Goal: Information Seeking & Learning: Check status

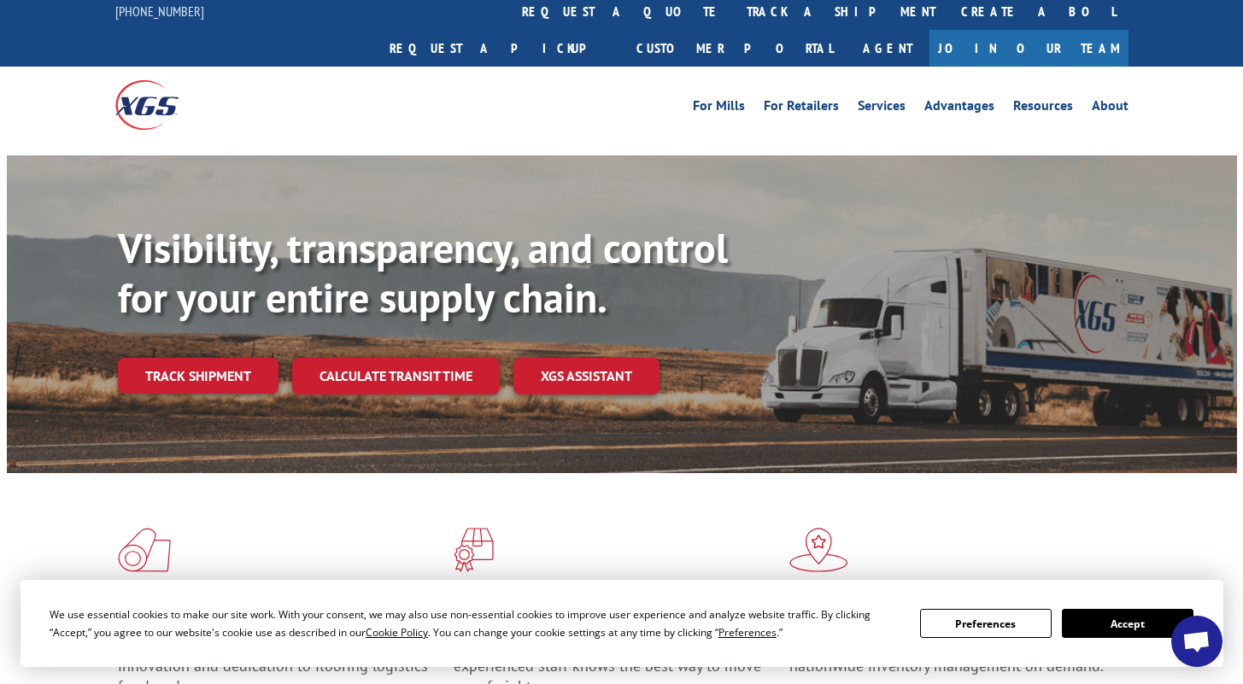
scroll to position [17, 0]
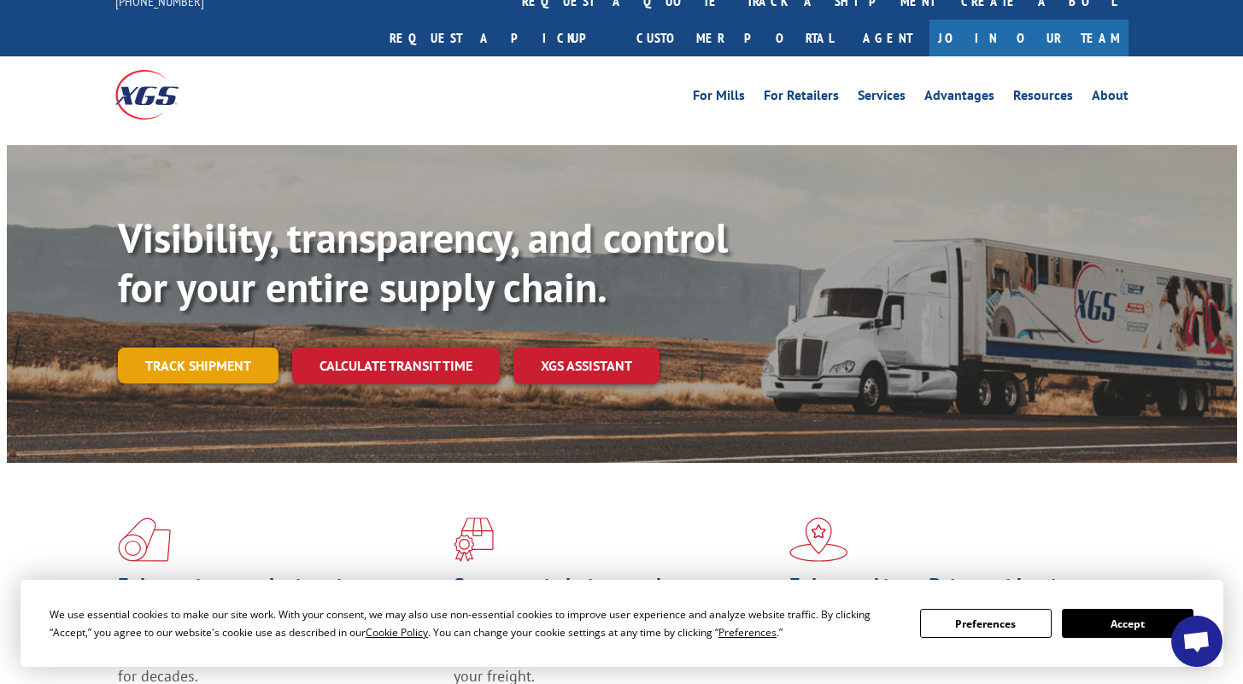
click at [214, 348] on link "Track shipment" at bounding box center [198, 366] width 161 height 36
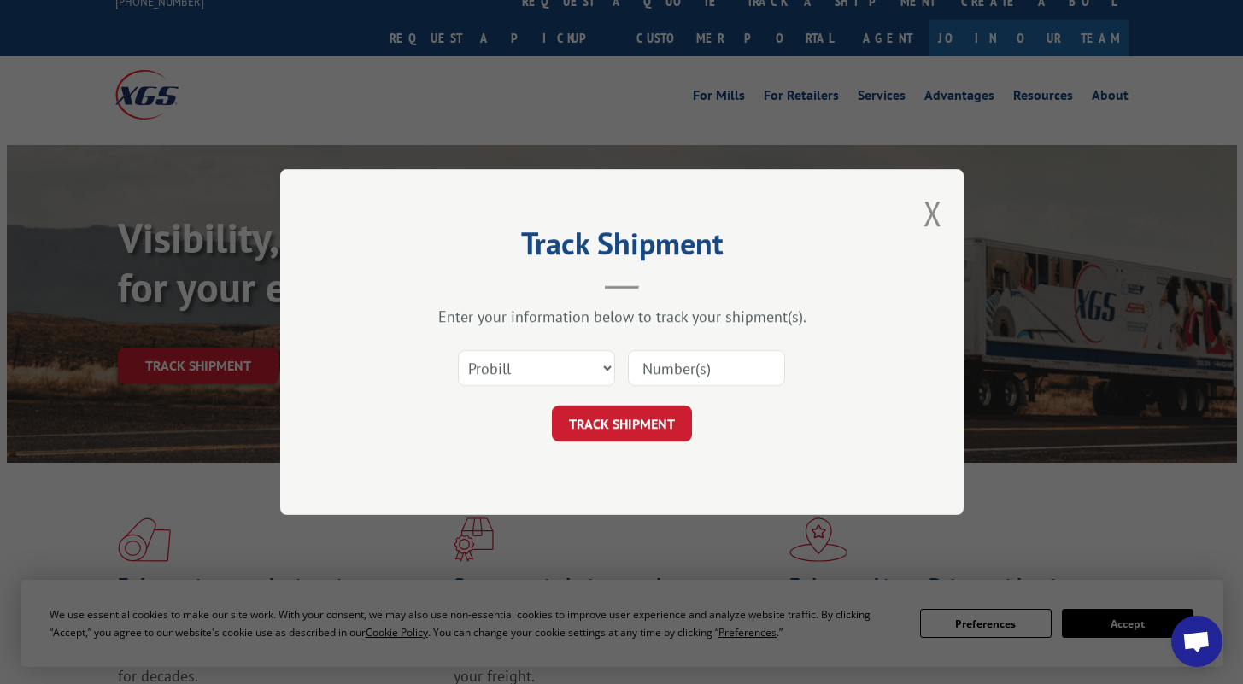
drag, startPoint x: 716, startPoint y: 361, endPoint x: 709, endPoint y: 370, distance: 10.9
click at [717, 361] on input at bounding box center [706, 368] width 157 height 36
paste input "17667106"
type input "17667106"
click at [619, 420] on button "TRACK SHIPMENT" at bounding box center [622, 424] width 140 height 36
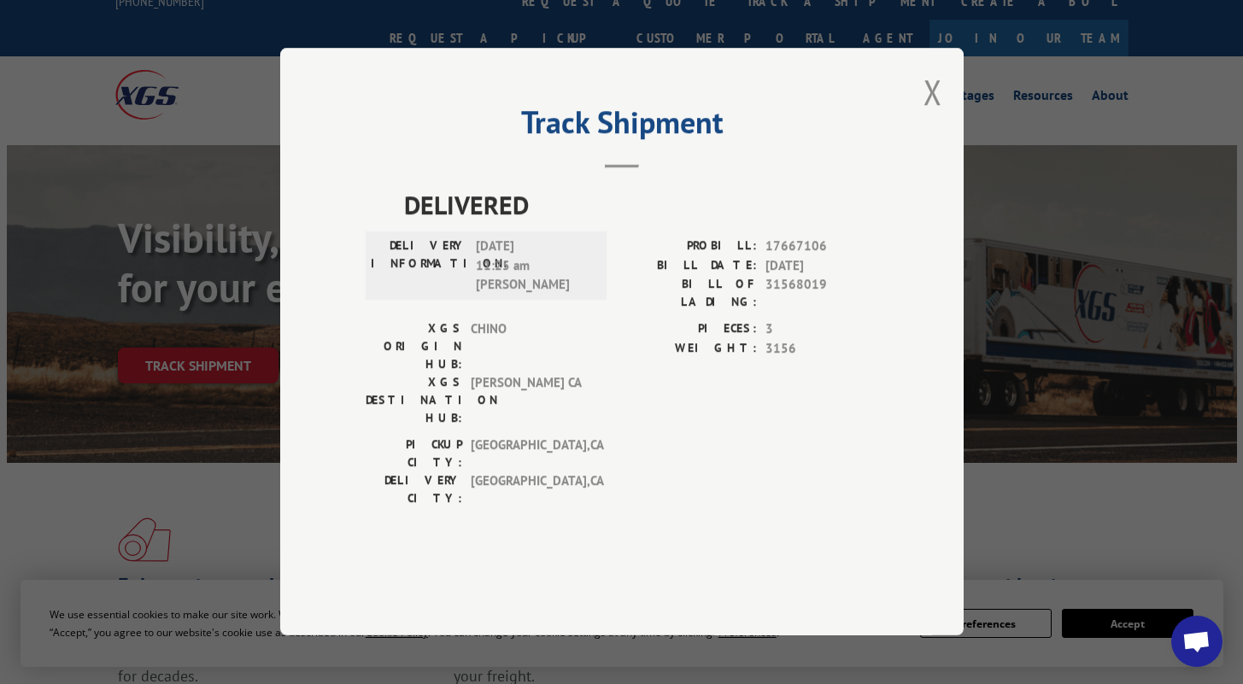
click at [1007, 290] on div "Track Shipment DELIVERED DELIVERY INFORMATION: [DATE] 11:25 am [PERSON_NAME]: 1…" at bounding box center [621, 342] width 1243 height 684
click at [945, 139] on div "Track Shipment DELIVERED DELIVERY INFORMATION: [DATE] 11:25 am [PERSON_NAME]: 1…" at bounding box center [622, 342] width 684 height 588
click at [924, 114] on button "Close modal" at bounding box center [933, 91] width 19 height 45
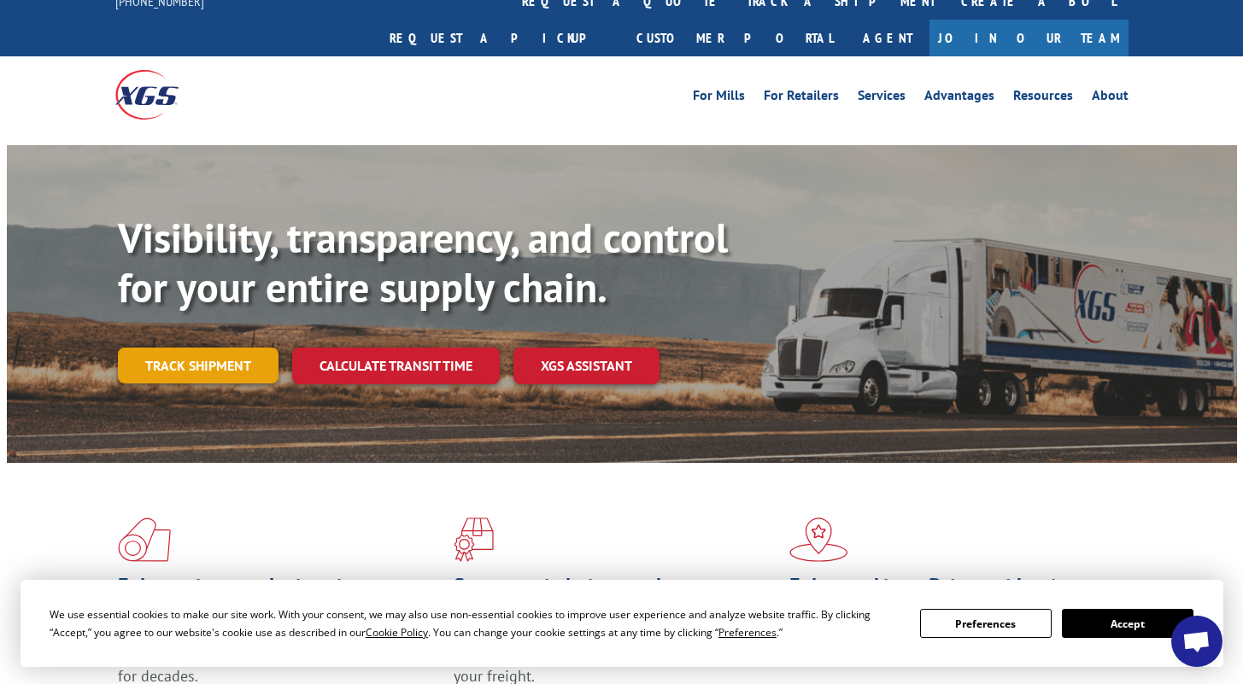
click at [204, 348] on link "Track shipment" at bounding box center [198, 366] width 161 height 36
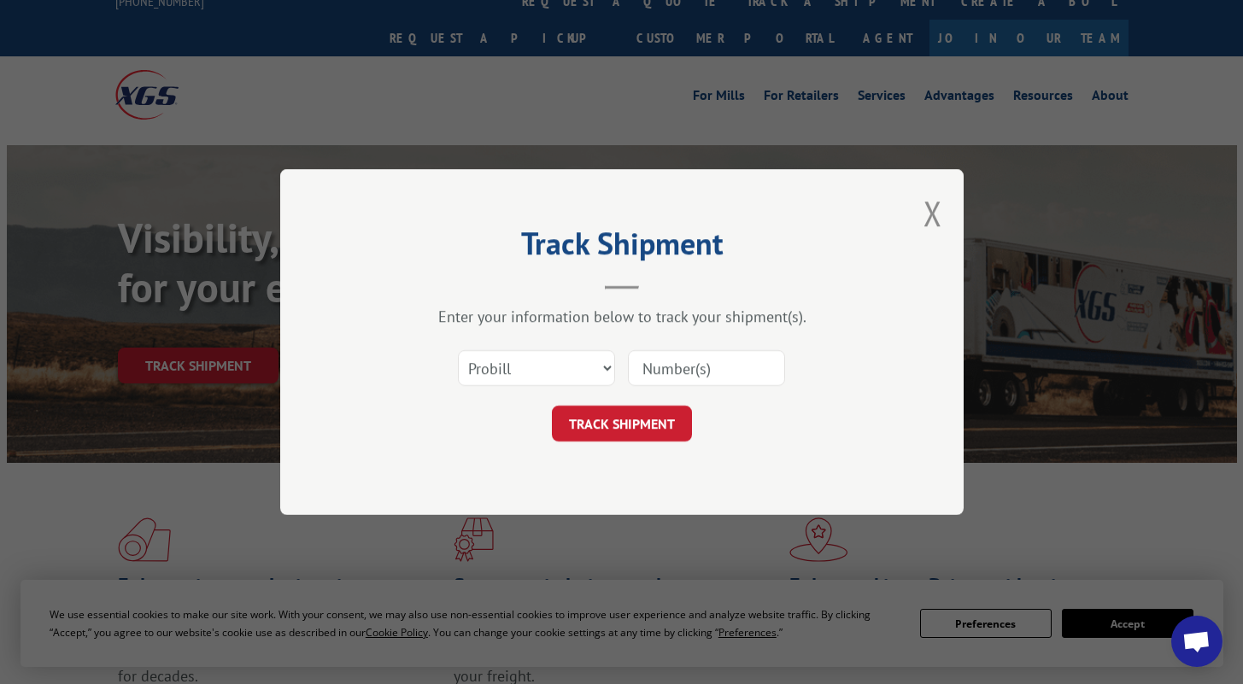
click at [668, 361] on input at bounding box center [706, 368] width 157 height 36
paste input "17444470"
type input "17444470"
click at [649, 418] on button "TRACK SHIPMENT" at bounding box center [622, 424] width 140 height 36
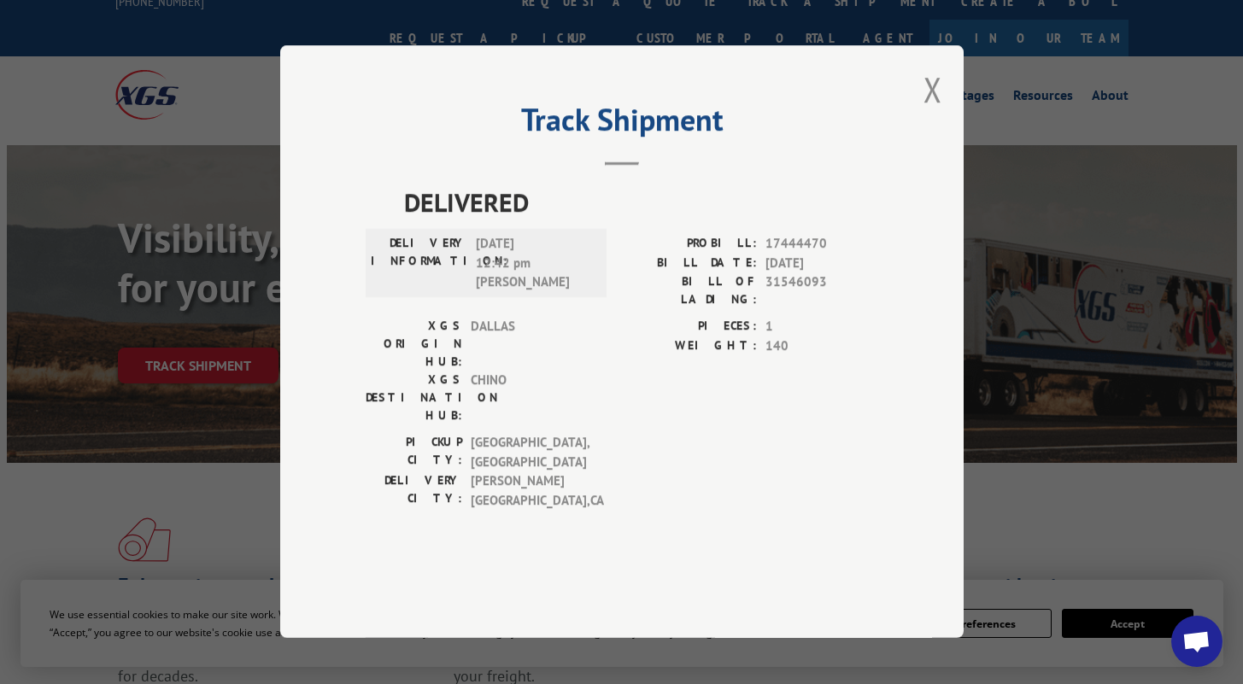
click at [134, 262] on div "Track Shipment DELIVERED DELIVERY INFORMATION: [DATE] 12:42 pm [PERSON_NAME]: 1…" at bounding box center [621, 342] width 1243 height 684
drag, startPoint x: 213, startPoint y: 331, endPoint x: 635, endPoint y: 218, distance: 436.9
click at [215, 330] on div "Track Shipment DELIVERED DELIVERY INFORMATION: [DATE] 12:42 pm [PERSON_NAME]: 1…" at bounding box center [621, 342] width 1243 height 684
click at [936, 112] on button "Close modal" at bounding box center [933, 89] width 19 height 45
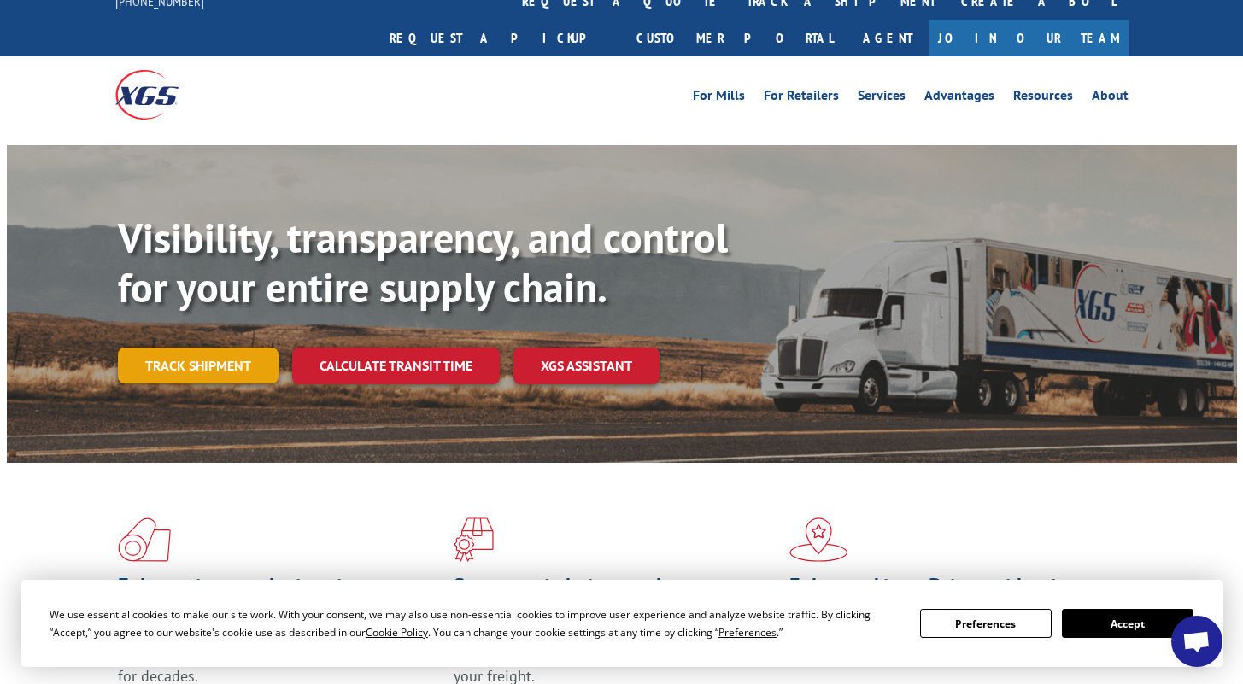
click at [168, 348] on link "Track shipment" at bounding box center [198, 366] width 161 height 36
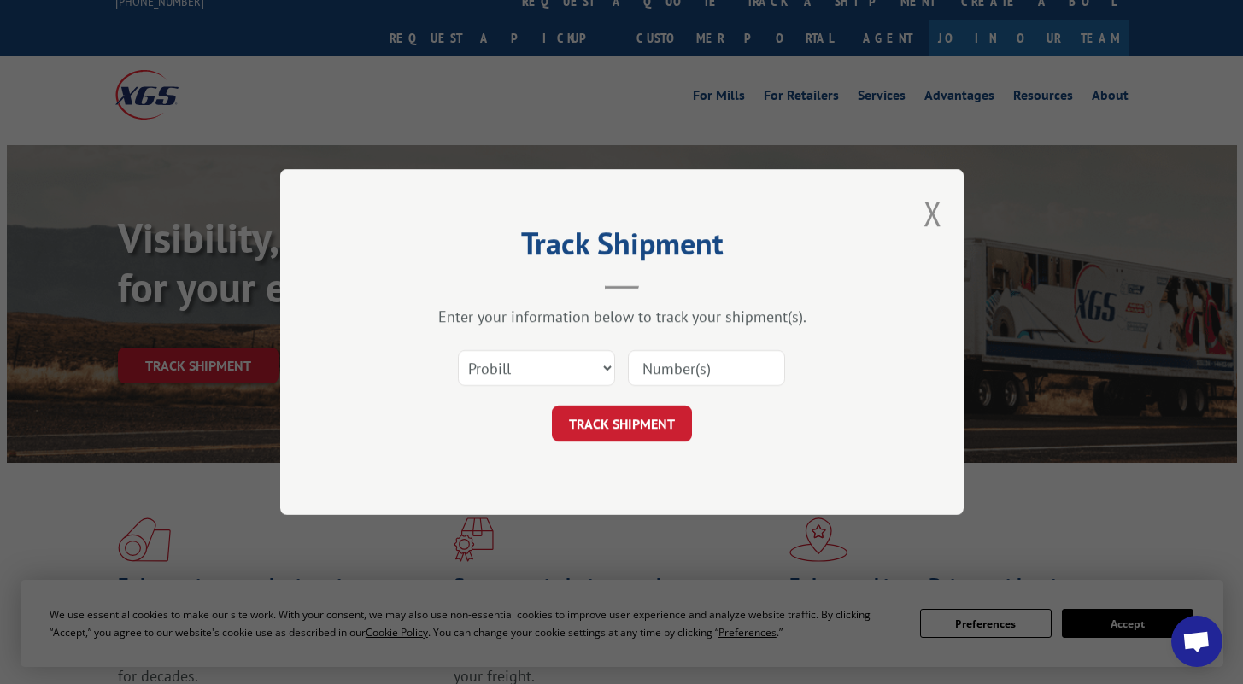
click at [727, 358] on input at bounding box center [706, 368] width 157 height 36
paste input "17666523"
type input "17666523"
click at [632, 419] on button "TRACK SHIPMENT" at bounding box center [622, 424] width 140 height 36
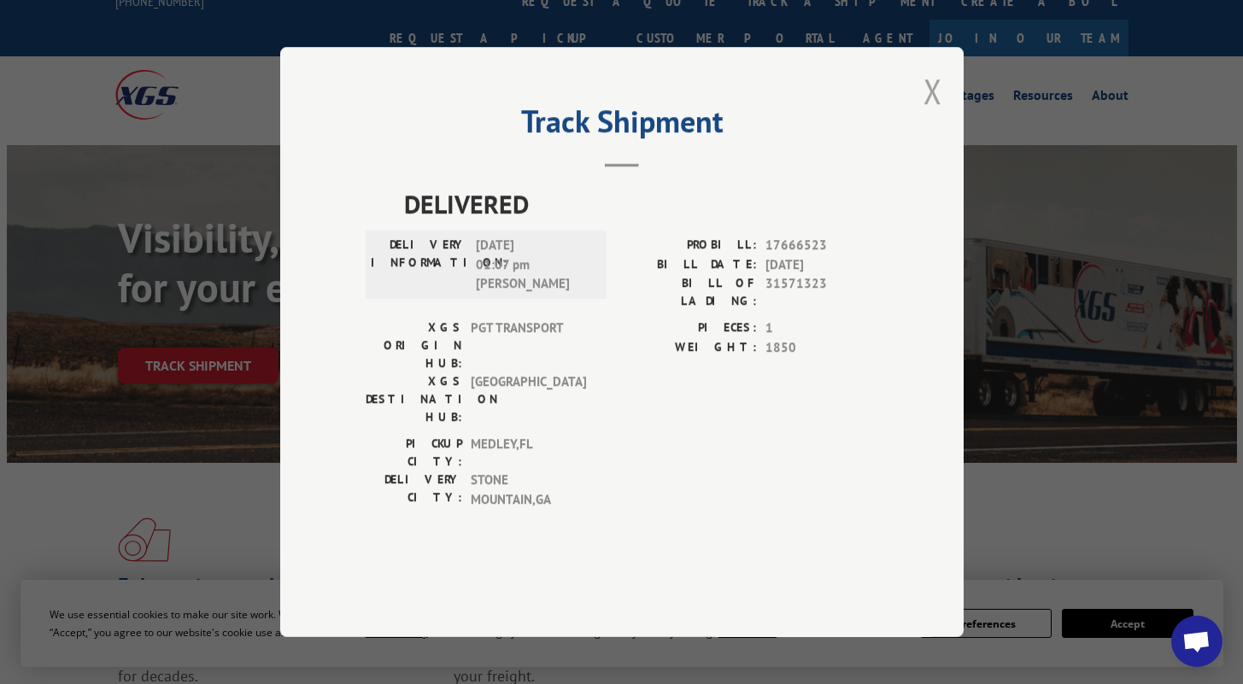
click at [931, 114] on button "Close modal" at bounding box center [933, 90] width 19 height 45
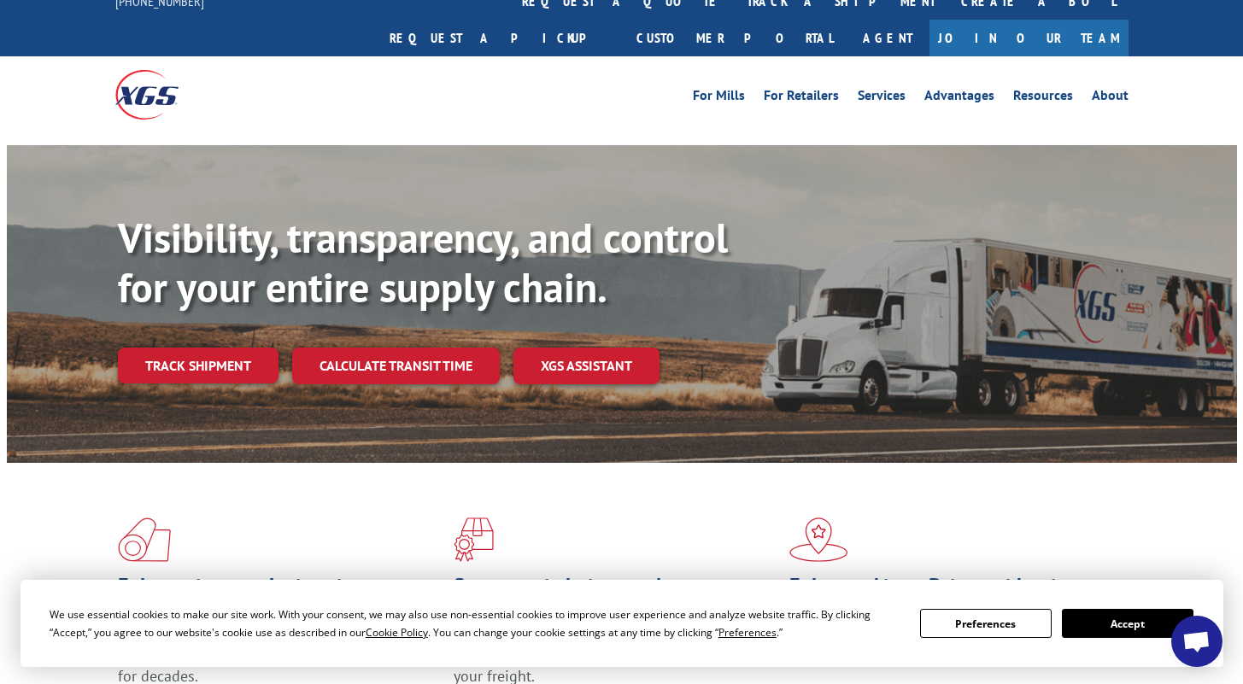
click at [227, 348] on link "Track shipment" at bounding box center [198, 366] width 161 height 36
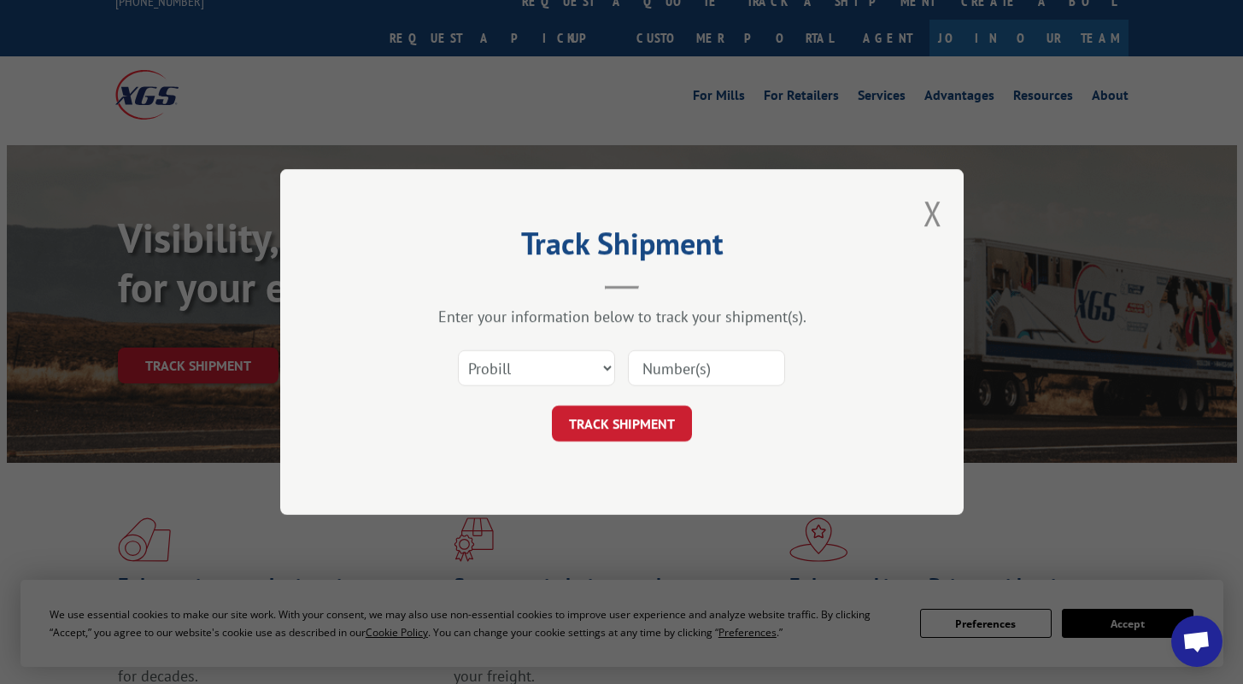
click at [657, 368] on input at bounding box center [706, 368] width 157 height 36
paste input "17667104"
type input "17667104"
click at [641, 417] on button "TRACK SHIPMENT" at bounding box center [622, 424] width 140 height 36
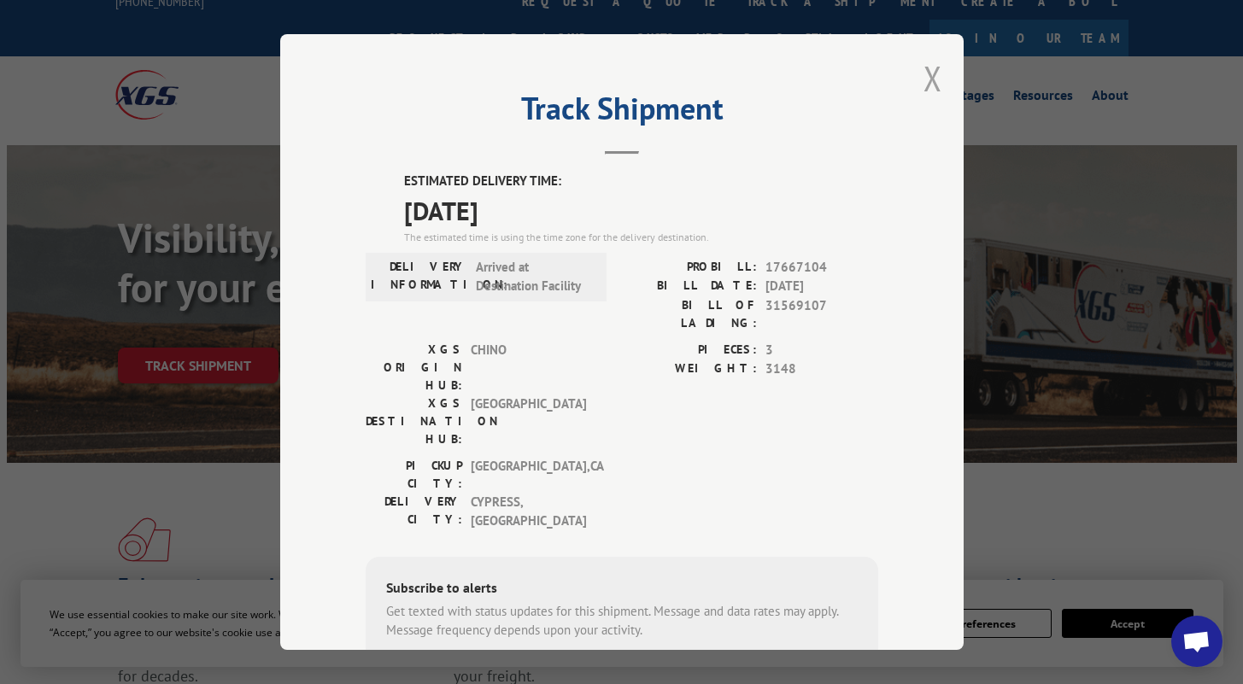
click at [926, 90] on button "Close modal" at bounding box center [933, 78] width 19 height 45
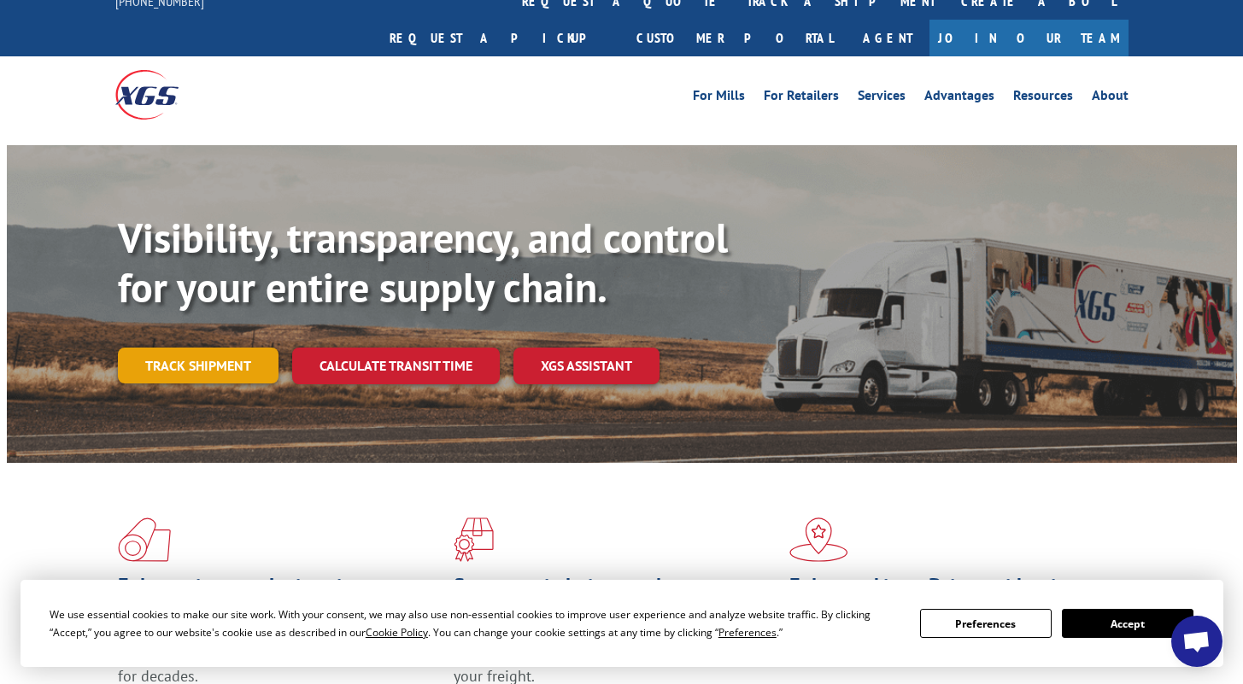
click at [235, 348] on link "Track shipment" at bounding box center [198, 366] width 161 height 36
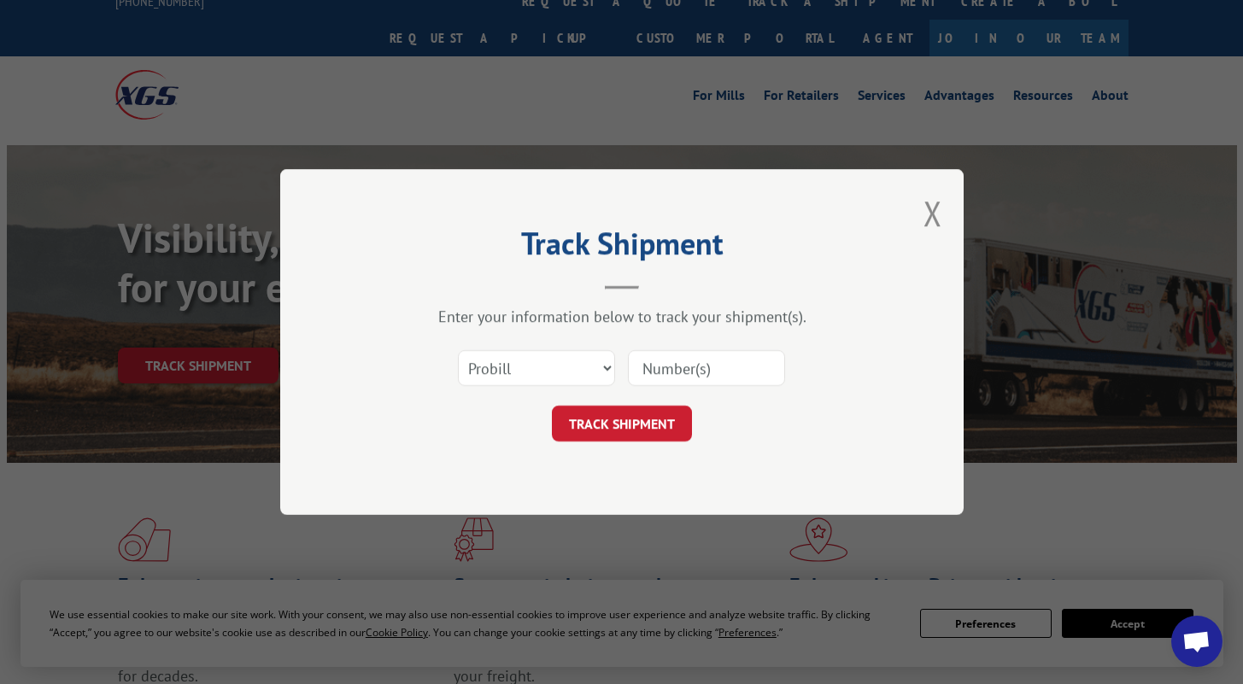
click at [695, 361] on input at bounding box center [706, 368] width 157 height 36
paste input "17341136"
type input "17341136"
click at [629, 417] on button "TRACK SHIPMENT" at bounding box center [622, 424] width 140 height 36
